Goal: Find specific page/section: Find specific page/section

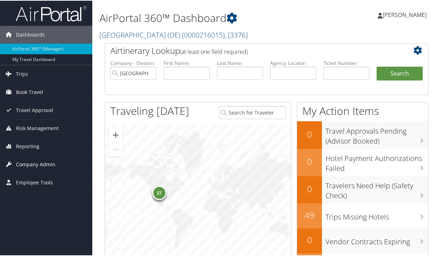
click at [38, 165] on span "Company Admin" at bounding box center [35, 164] width 39 height 18
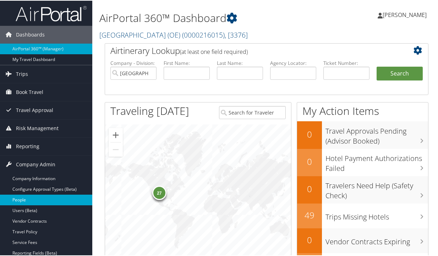
click at [31, 198] on link "People" at bounding box center [46, 199] width 92 height 11
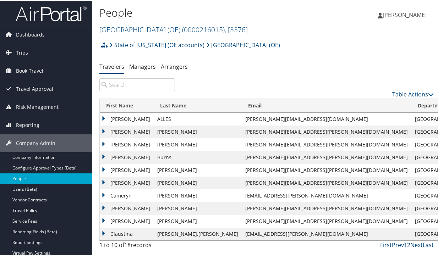
click at [132, 85] on input "search" at bounding box center [137, 84] width 76 height 13
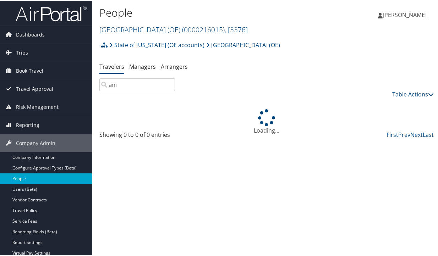
type input "a"
type input "k"
type input "h"
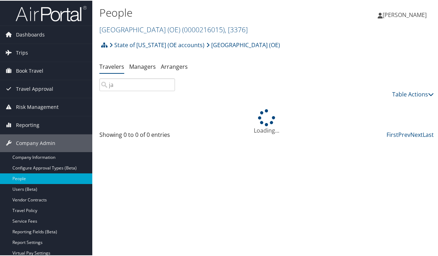
type input "j"
type input "k"
type input "d"
